Goal: Task Accomplishment & Management: Manage account settings

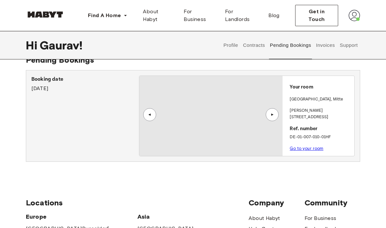
scroll to position [15, 0]
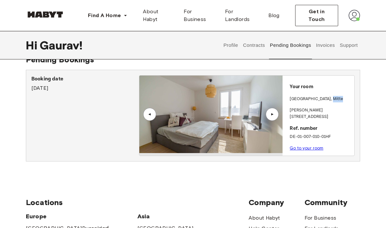
click at [341, 145] on p "Go to your room" at bounding box center [321, 148] width 62 height 7
click at [331, 110] on p "[PERSON_NAME][STREET_ADDRESS]" at bounding box center [321, 113] width 62 height 13
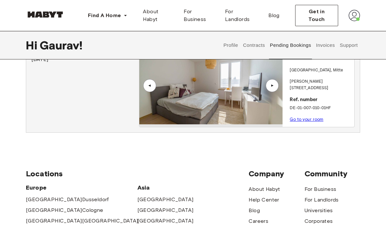
scroll to position [40, 0]
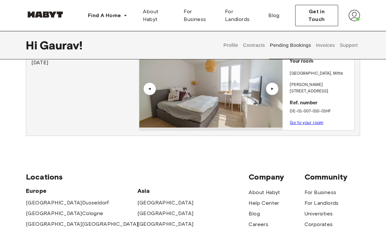
click at [318, 120] on link "Go to your room" at bounding box center [307, 122] width 34 height 5
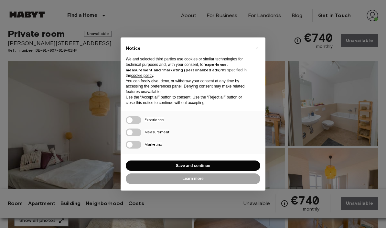
scroll to position [20, 0]
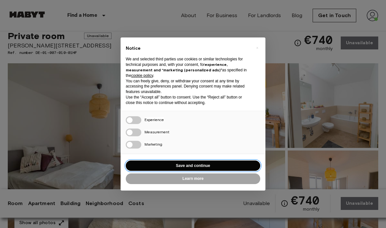
click at [241, 171] on button "Save and continue" at bounding box center [193, 166] width 134 height 11
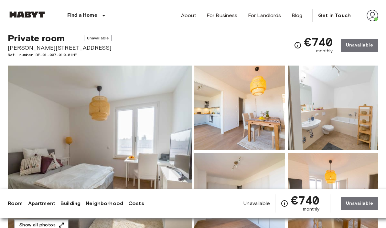
scroll to position [0, 0]
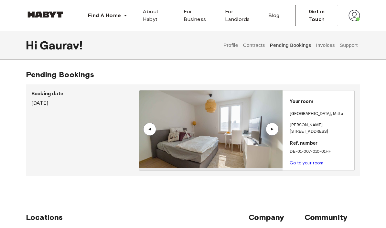
click at [327, 50] on button "Invoices" at bounding box center [325, 45] width 20 height 28
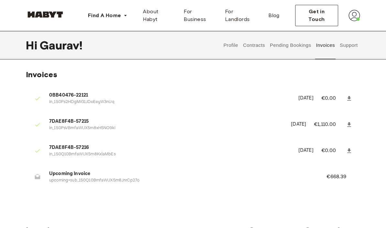
click at [305, 50] on button "Pending Bookings" at bounding box center [290, 45] width 43 height 28
